Goal: Transaction & Acquisition: Purchase product/service

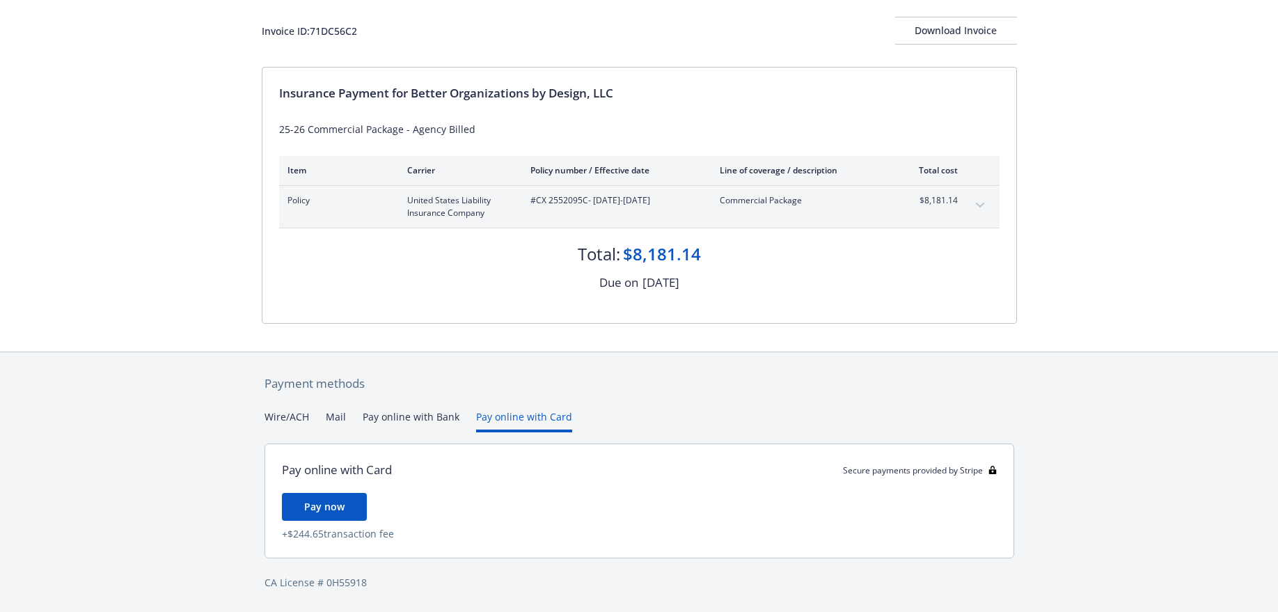
scroll to position [78, 0]
click at [543, 386] on div "Payment methods Wire/ACH Mail Pay online with Bank Pay online with Card Pay onl…" at bounding box center [639, 482] width 755 height 260
click at [425, 415] on button "Pay online with Bank" at bounding box center [411, 420] width 97 height 23
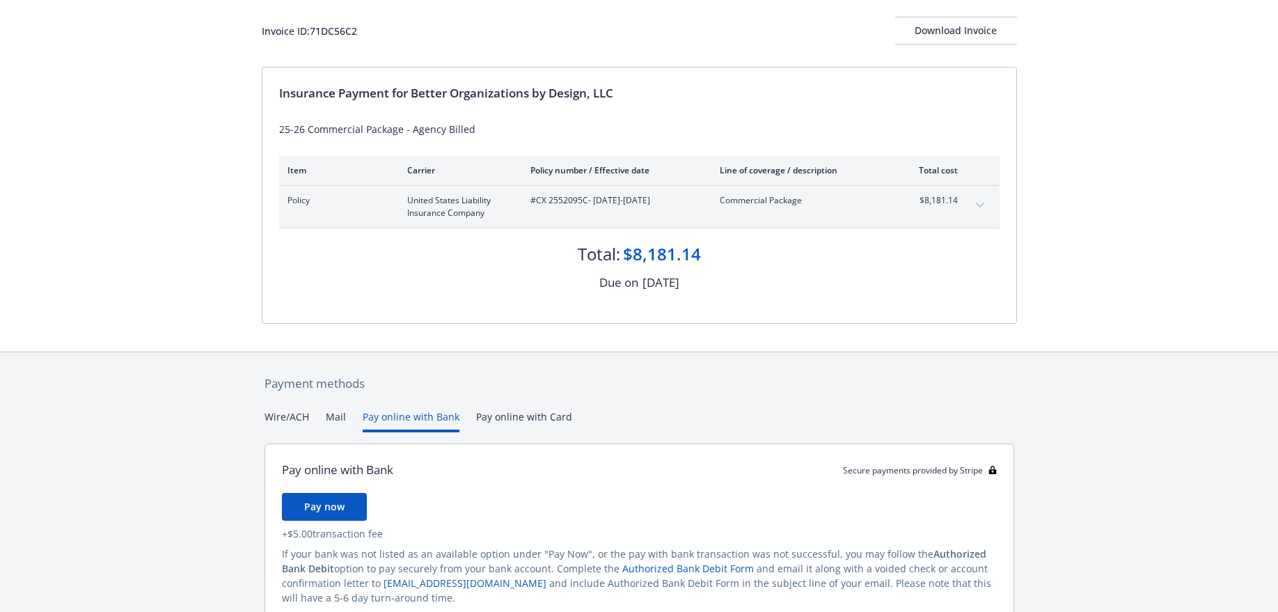
click at [300, 418] on button "Wire/ACH" at bounding box center [287, 420] width 45 height 23
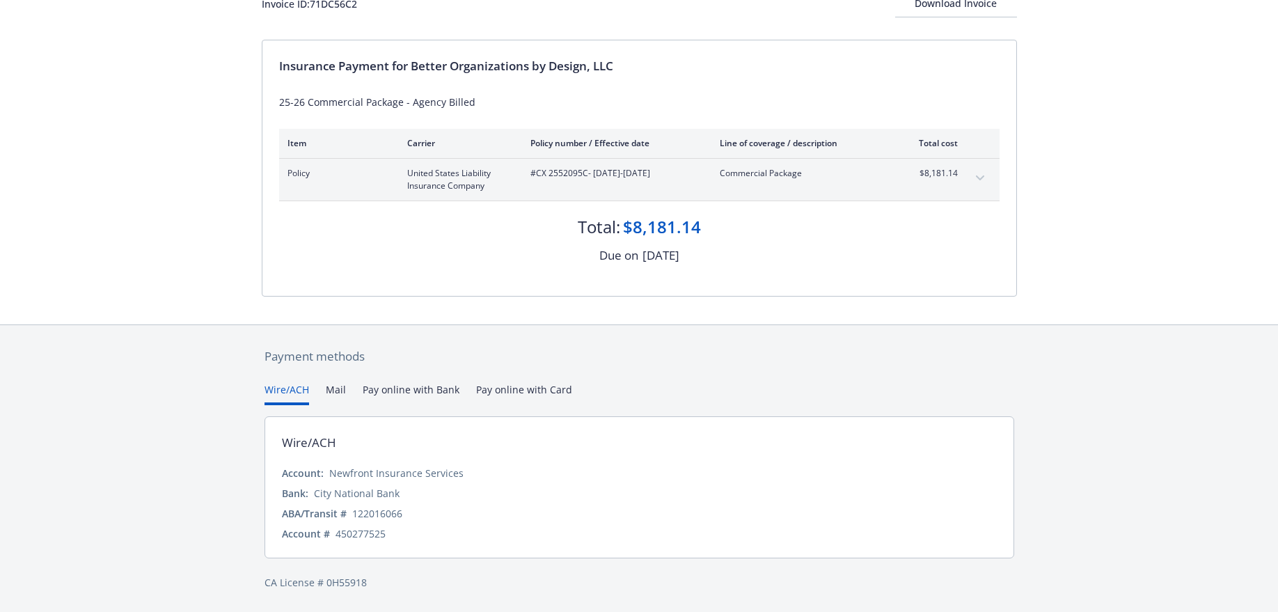
scroll to position [0, 0]
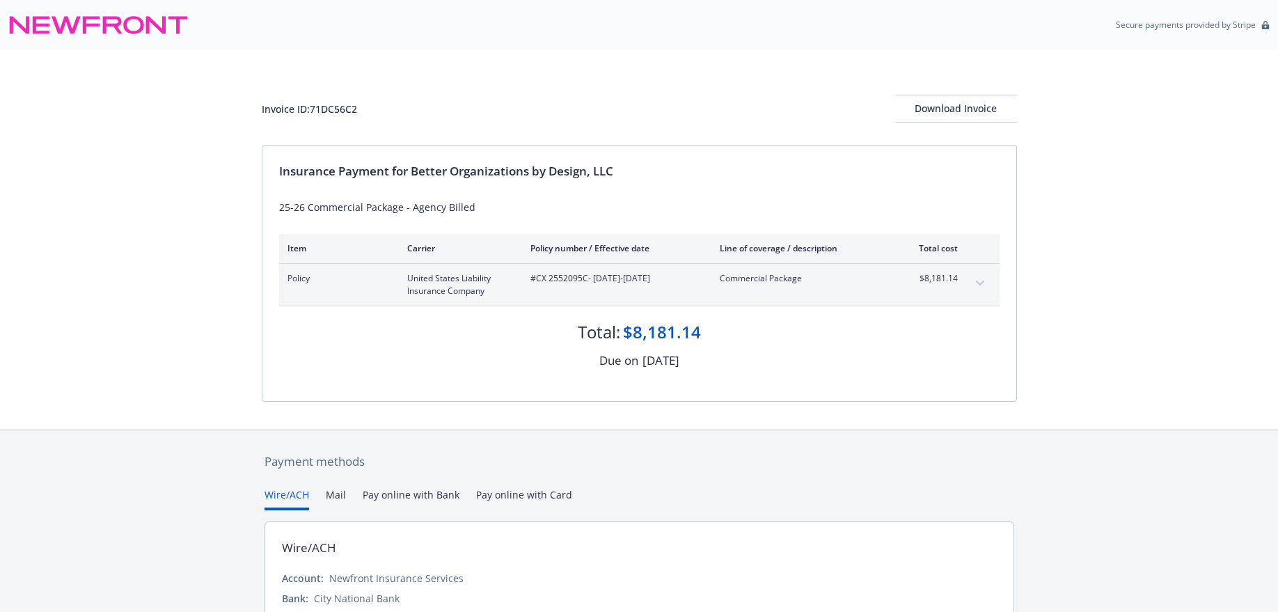
click at [329, 496] on button "Mail" at bounding box center [336, 498] width 20 height 23
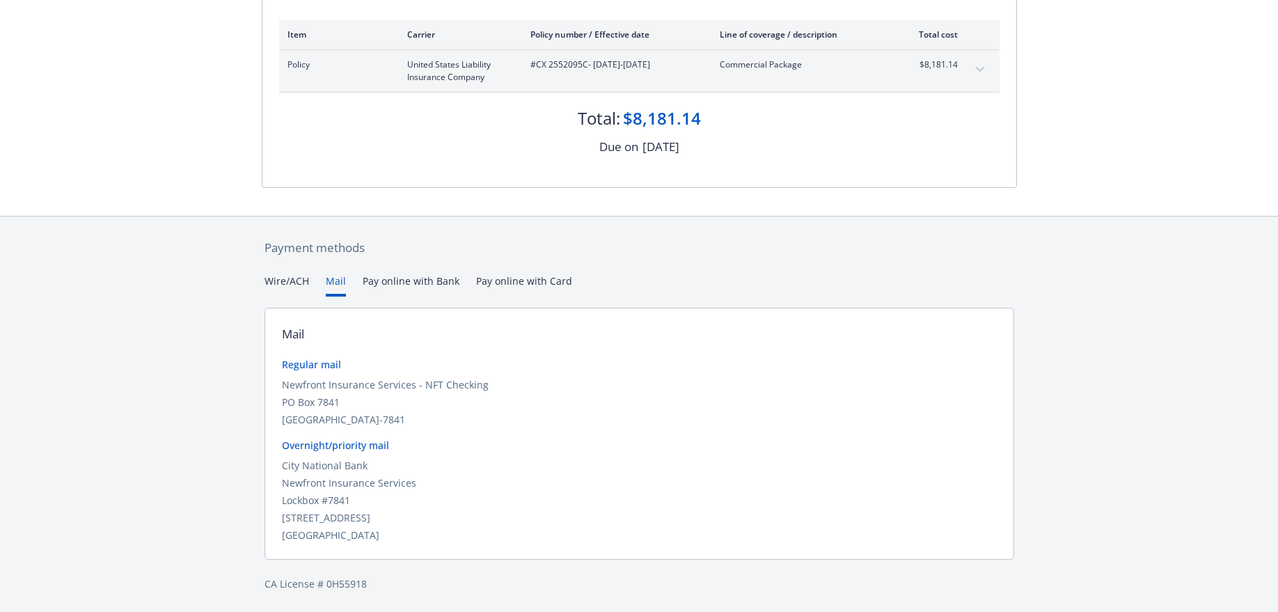
scroll to position [215, 0]
click at [437, 281] on div "Secure payments provided by Stripe Invoice ID: 71DC56C2 Download Invoice Insura…" at bounding box center [639, 198] width 1278 height 827
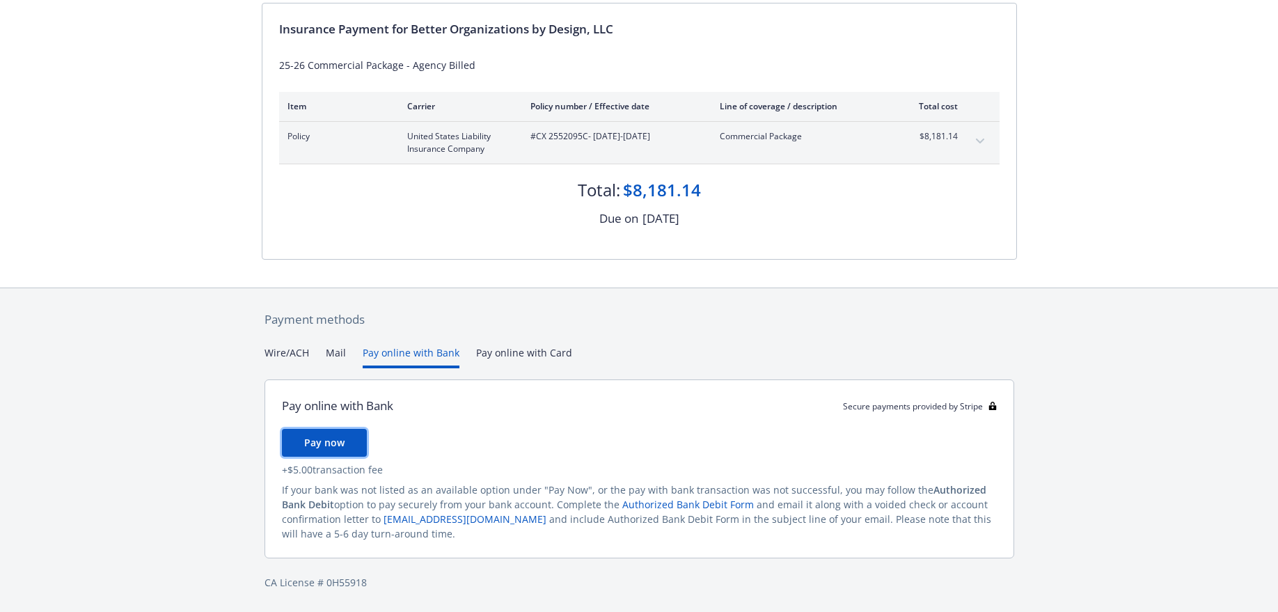
click at [343, 442] on span "Pay now" at bounding box center [324, 442] width 40 height 13
